Goal: Information Seeking & Learning: Learn about a topic

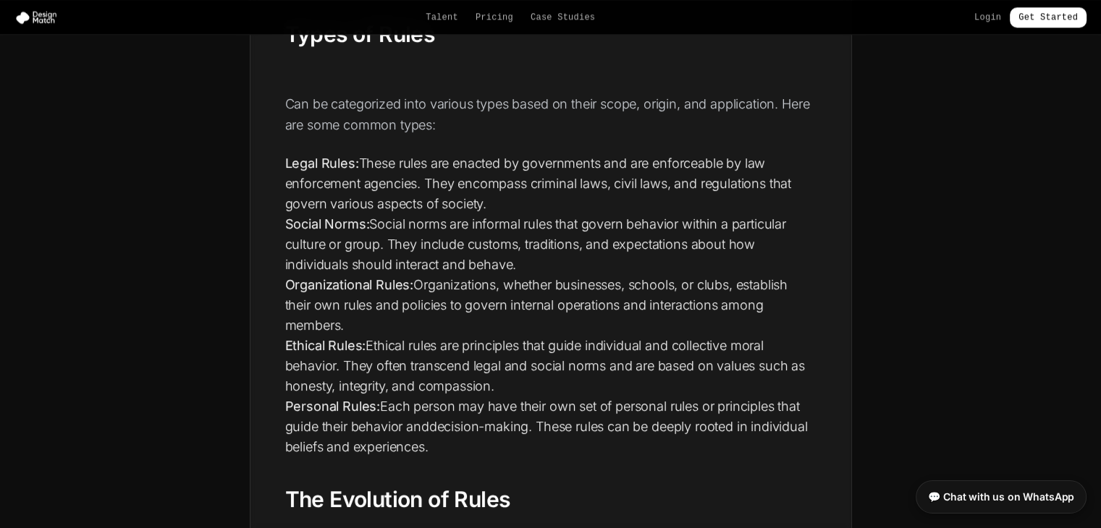
scroll to position [1783, 0]
drag, startPoint x: 282, startPoint y: 215, endPoint x: 376, endPoint y: 221, distance: 93.6
drag, startPoint x: 302, startPoint y: 288, endPoint x: 379, endPoint y: 300, distance: 77.7
click at [379, 300] on li "Organizational Rules: Organizations, whether businesses, schools, or clubs, est…" at bounding box center [550, 305] width 531 height 61
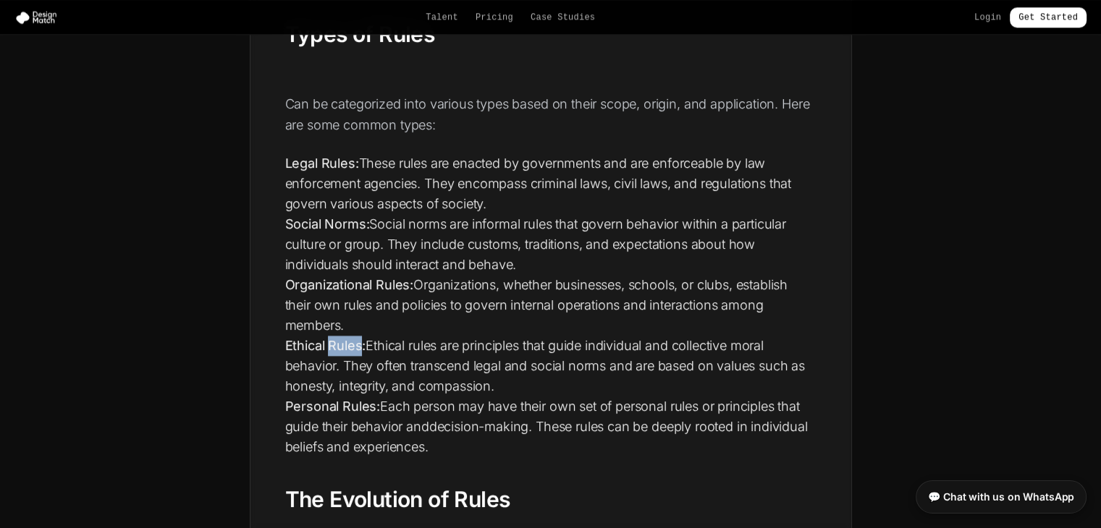
drag, startPoint x: 332, startPoint y: 351, endPoint x: 368, endPoint y: 353, distance: 36.3
click at [368, 353] on li "Ethical Rules: Ethical rules are principles that guide individual and collectiv…" at bounding box center [550, 366] width 531 height 61
drag, startPoint x: 328, startPoint y: 410, endPoint x: 419, endPoint y: 409, distance: 91.2
click at [419, 409] on li "Personal Rules: Each person may have their own set of personal rules or princip…" at bounding box center [550, 427] width 531 height 61
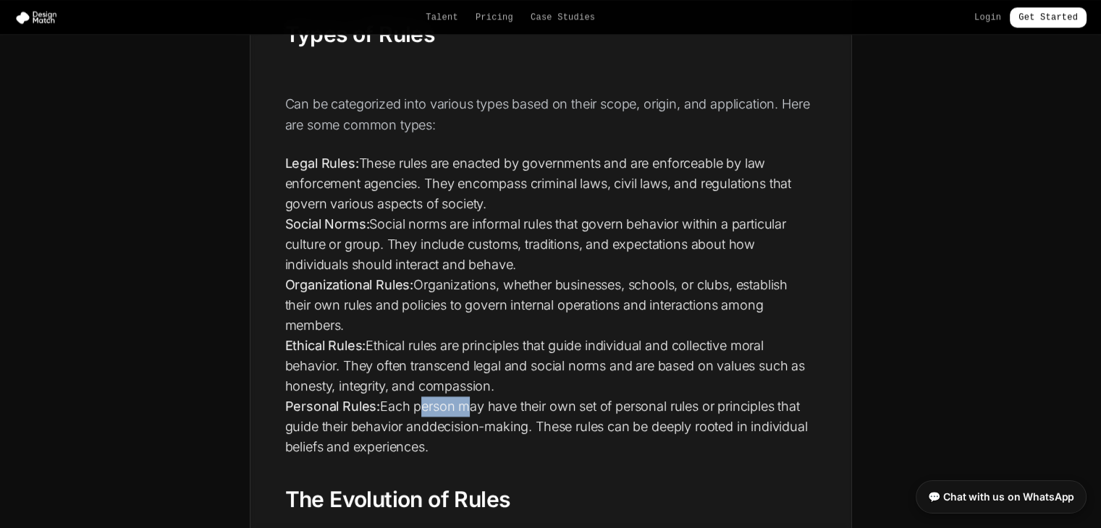
click at [419, 409] on li "Personal Rules: Each person may have their own set of personal rules or princip…" at bounding box center [550, 427] width 531 height 61
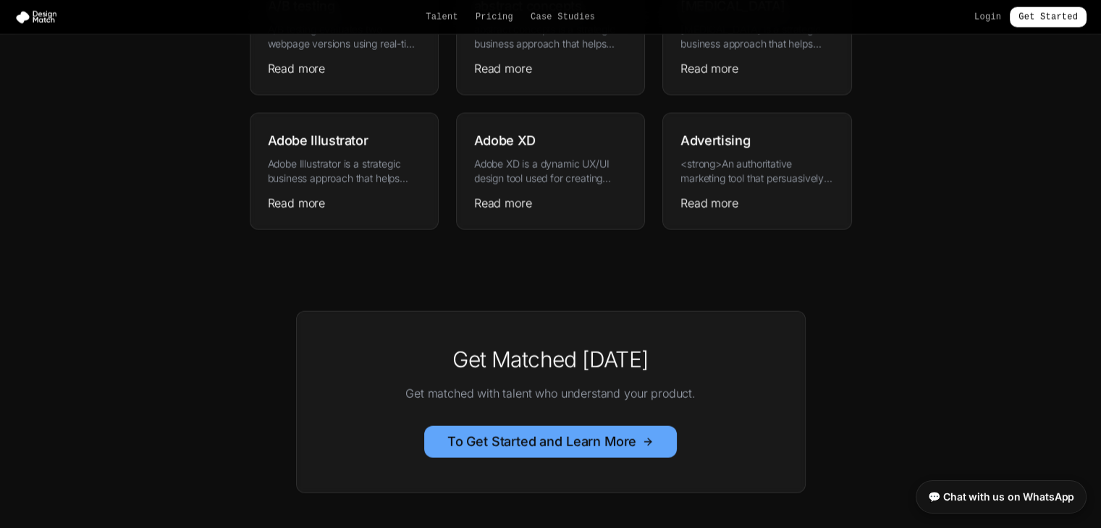
scroll to position [3157, 0]
